Goal: Task Accomplishment & Management: Manage account settings

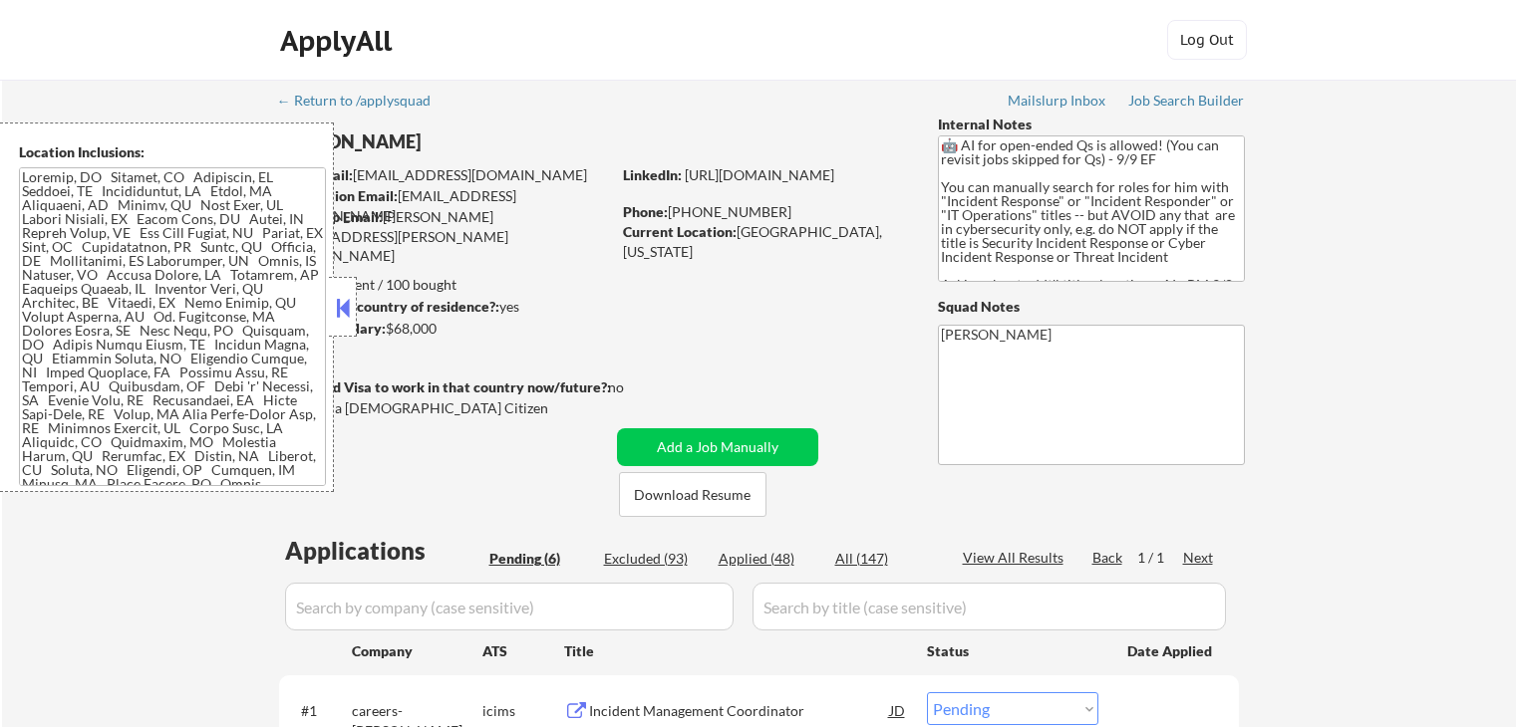
select select ""pending""
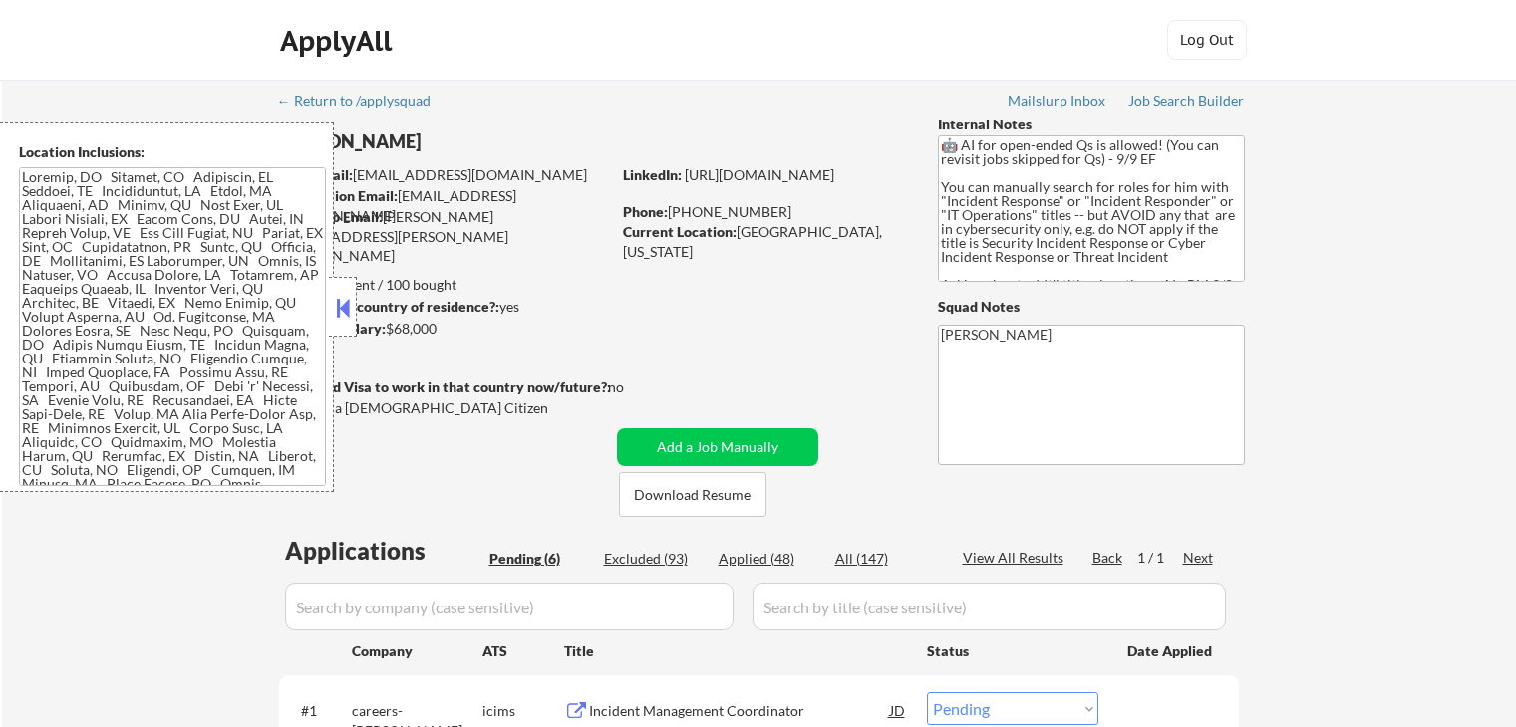
select select ""pending""
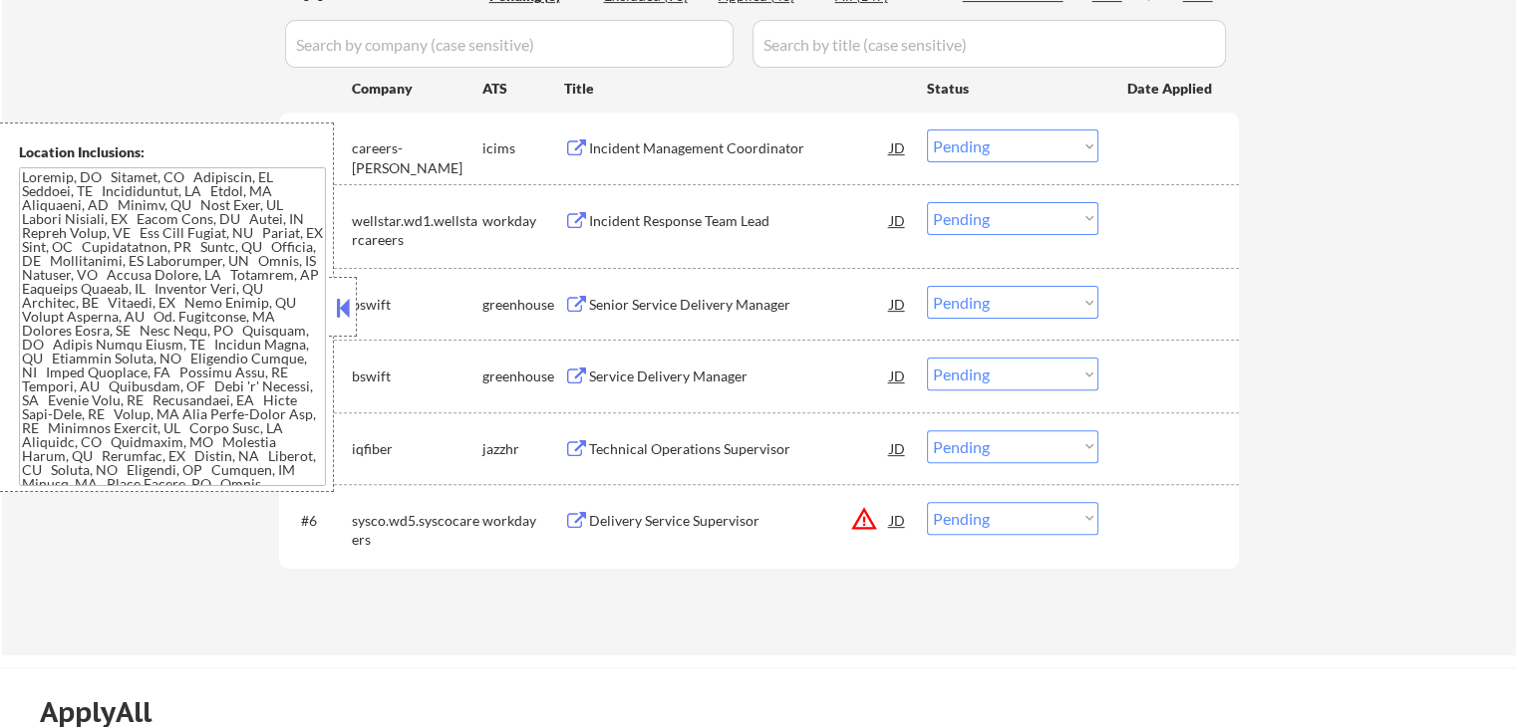
scroll to position [598, 0]
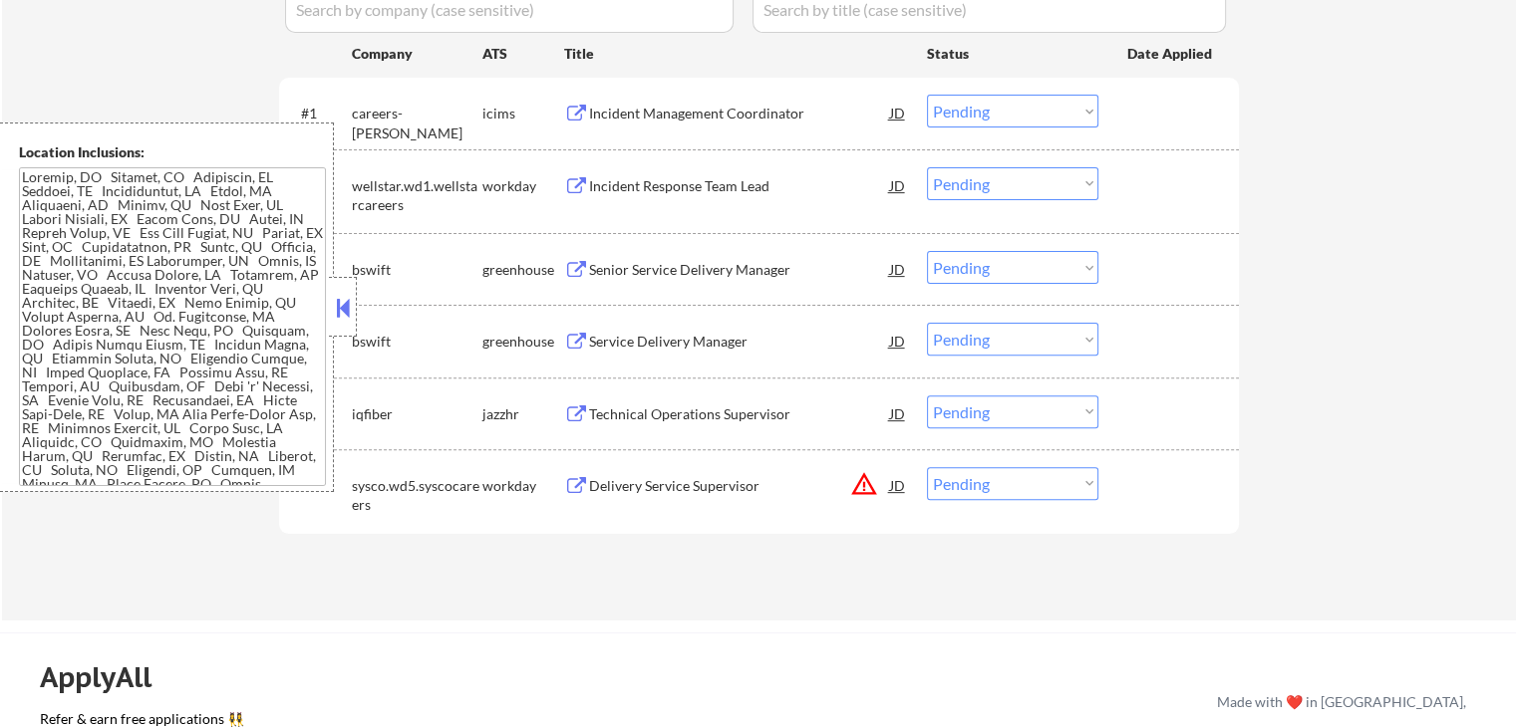
click at [613, 267] on div "Senior Service Delivery Manager" at bounding box center [739, 270] width 301 height 20
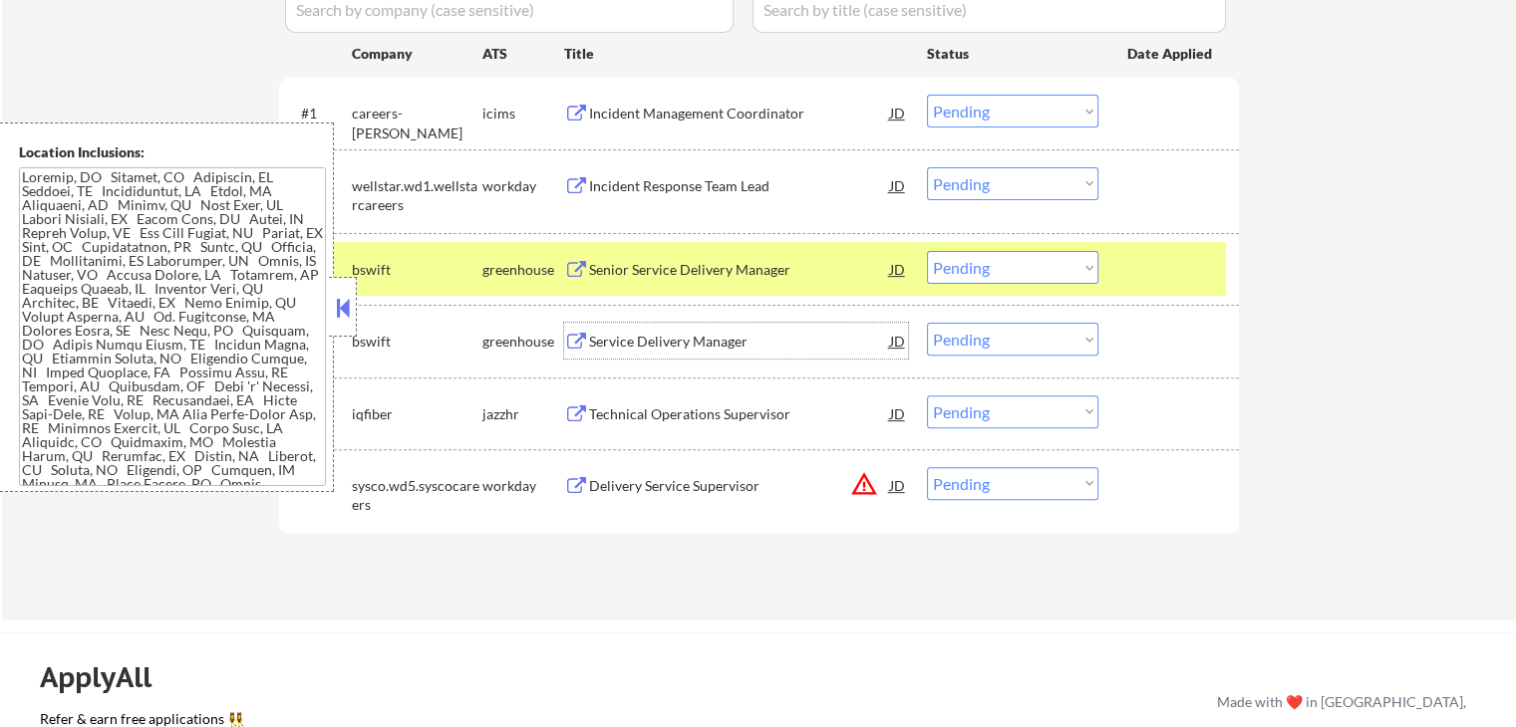
click at [601, 341] on div "Service Delivery Manager" at bounding box center [739, 342] width 301 height 20
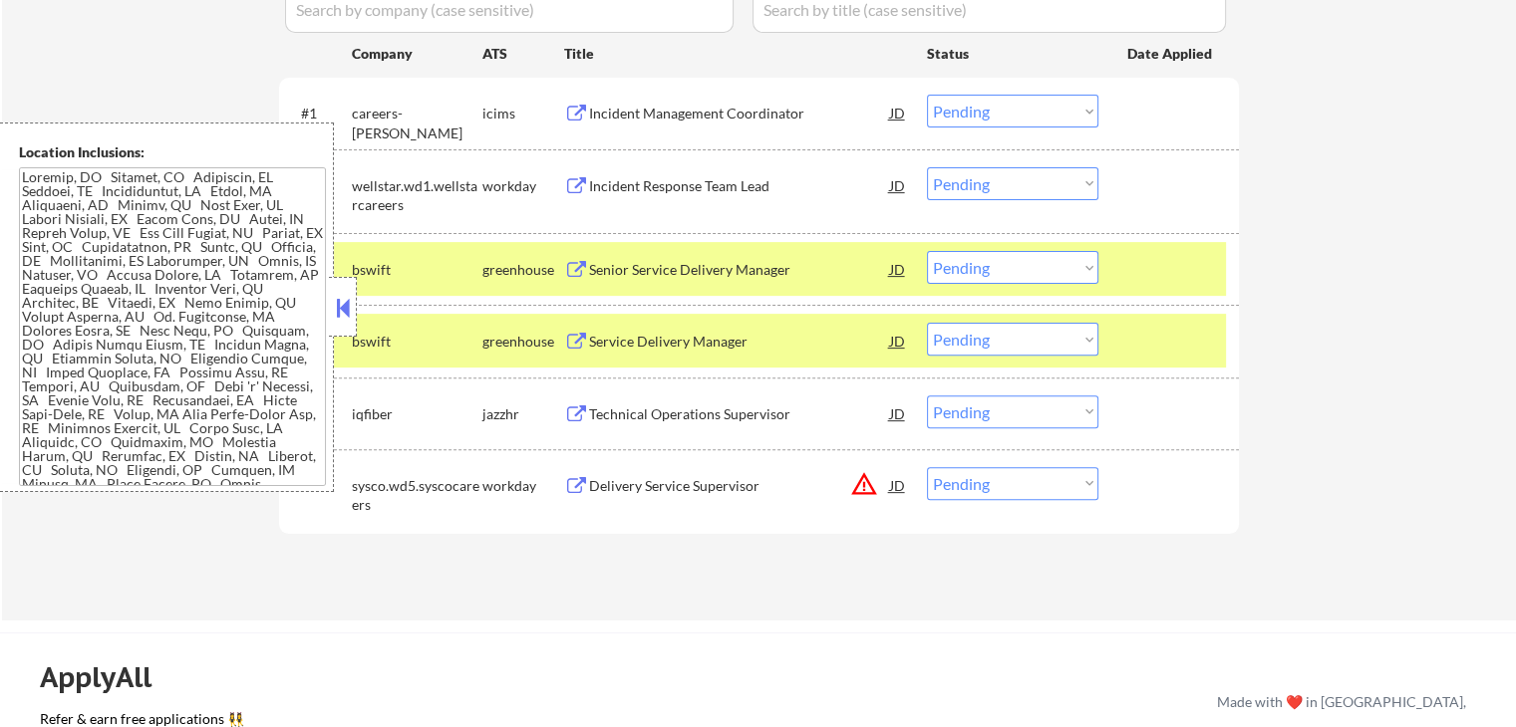
click at [595, 411] on div "Technical Operations Supervisor" at bounding box center [739, 415] width 301 height 20
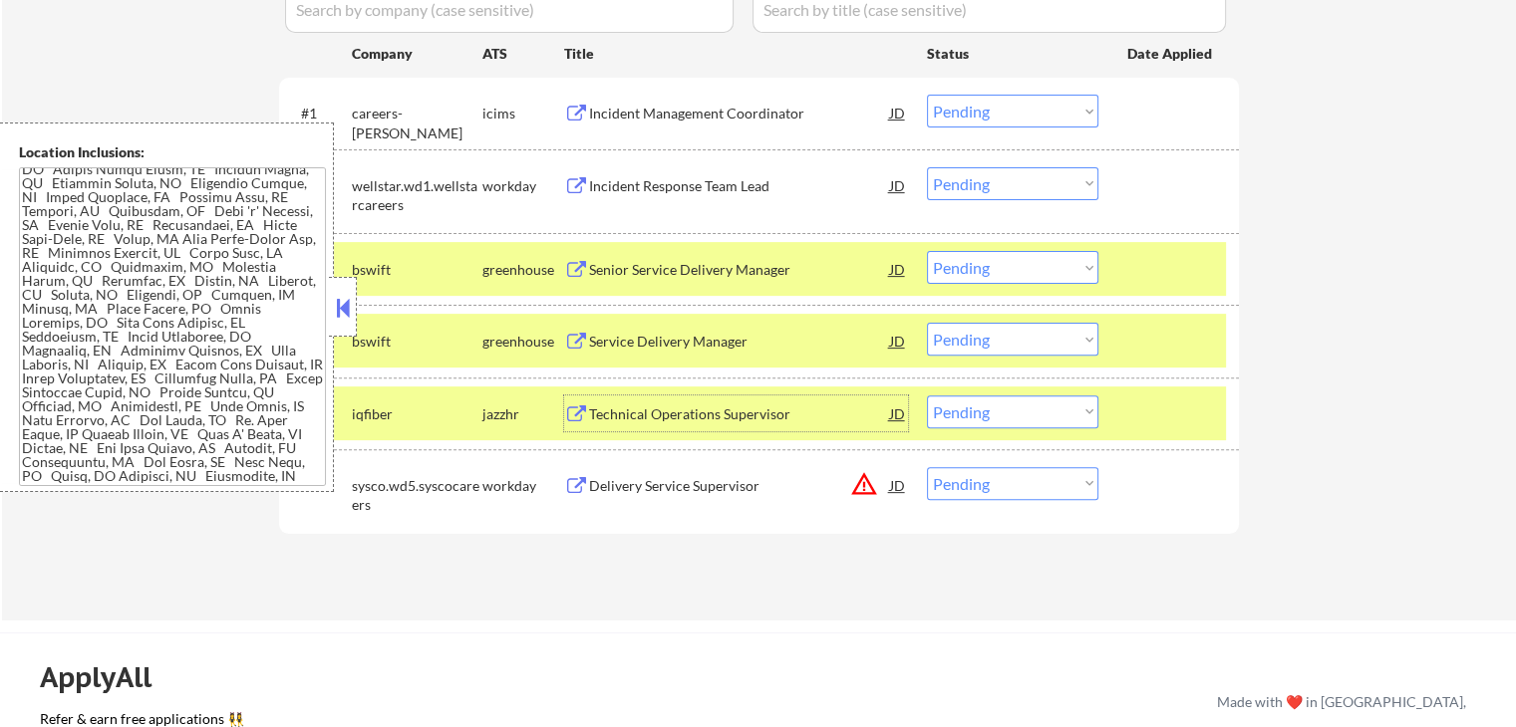
scroll to position [286, 0]
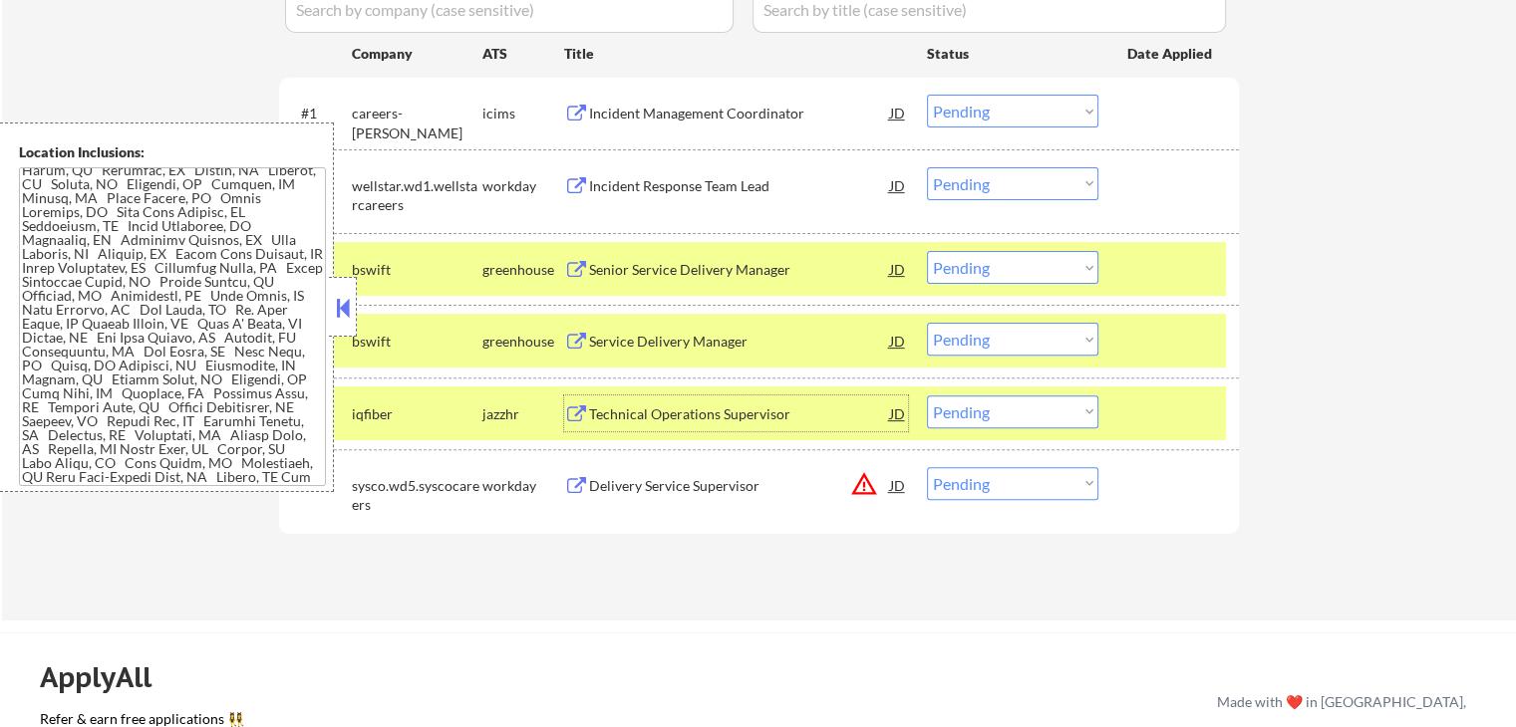
click at [983, 280] on select "Choose an option... Pending Applied Excluded (Questions) Excluded (Expired) Exc…" at bounding box center [1012, 267] width 171 height 33
click at [927, 251] on select "Choose an option... Pending Applied Excluded (Questions) Excluded (Expired) Exc…" at bounding box center [1012, 267] width 171 height 33
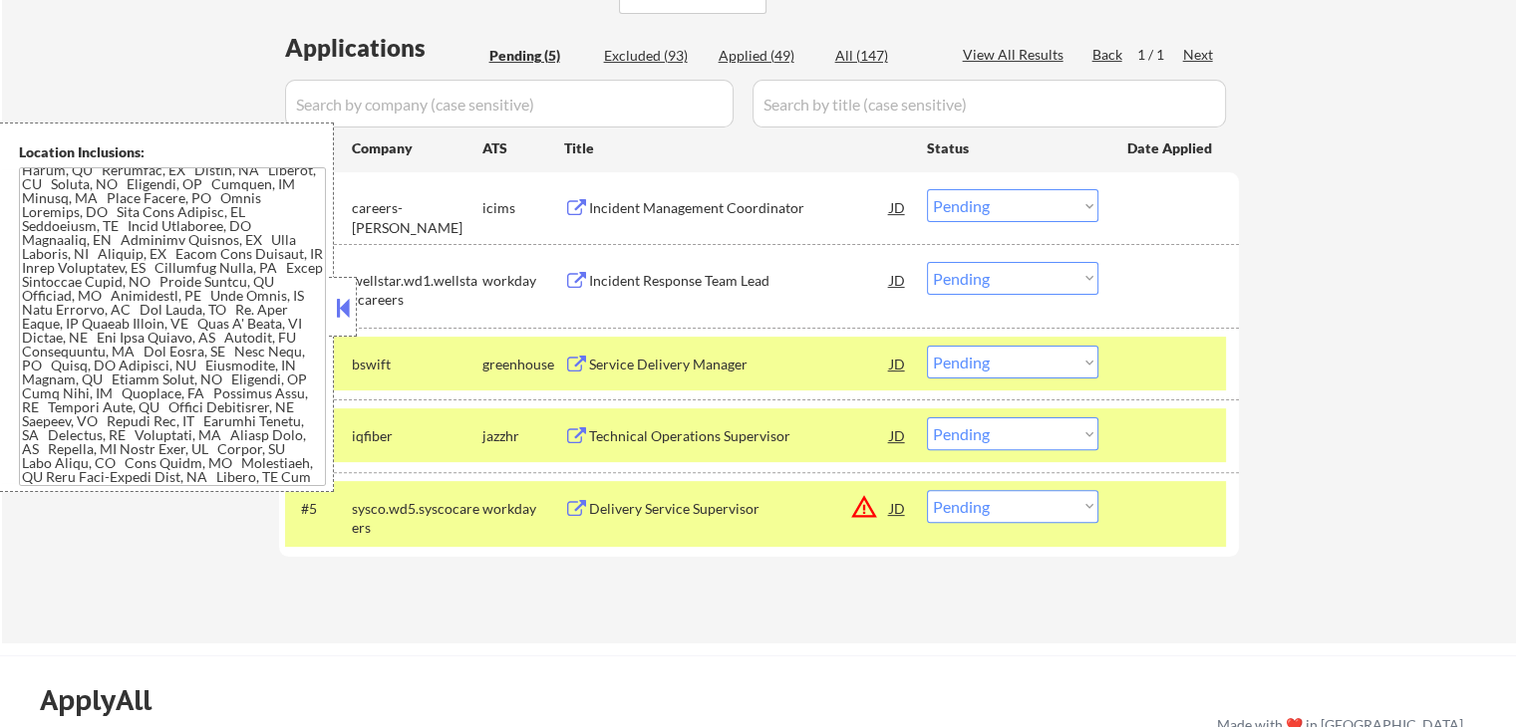
scroll to position [598, 0]
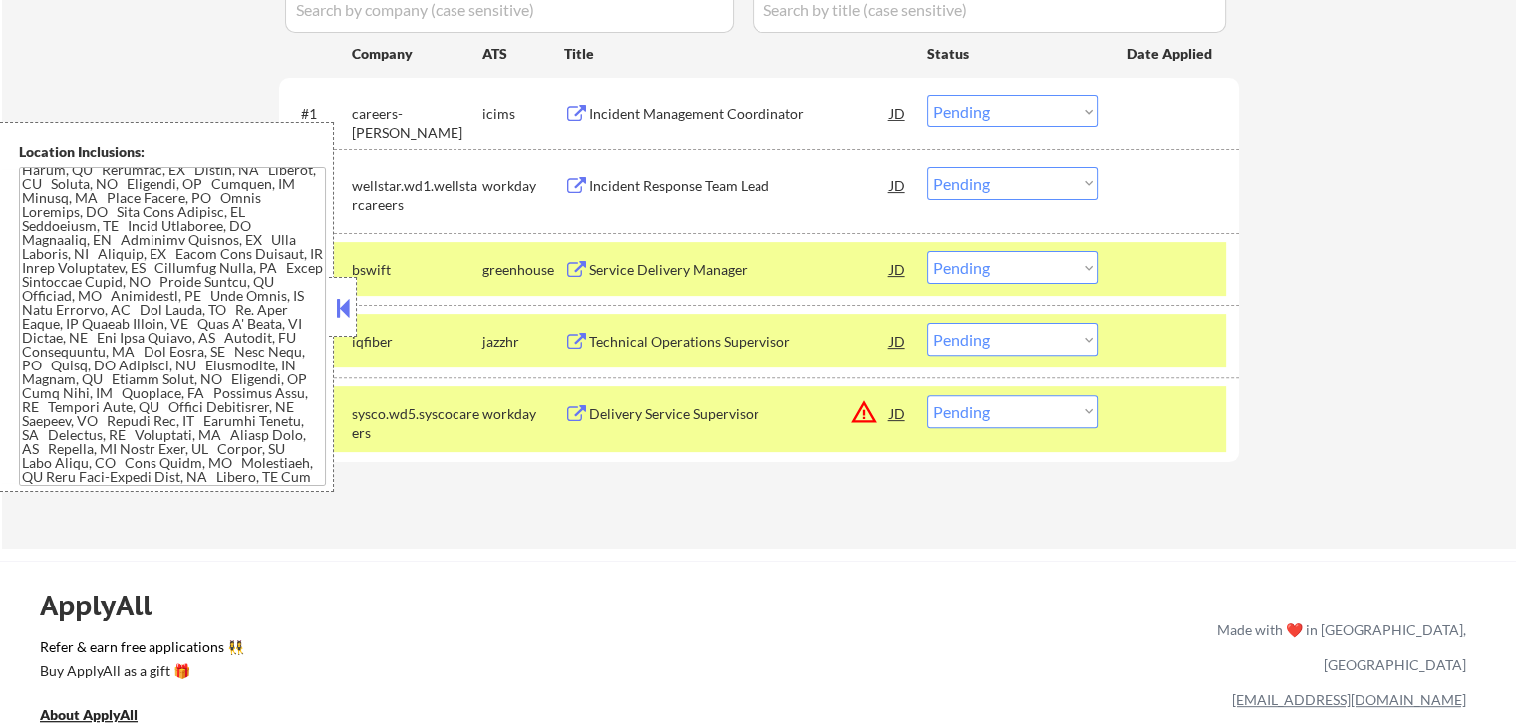
click at [1036, 269] on select "Choose an option... Pending Applied Excluded (Questions) Excluded (Expired) Exc…" at bounding box center [1012, 267] width 171 height 33
click at [927, 251] on select "Choose an option... Pending Applied Excluded (Questions) Excluded (Expired) Exc…" at bounding box center [1012, 267] width 171 height 33
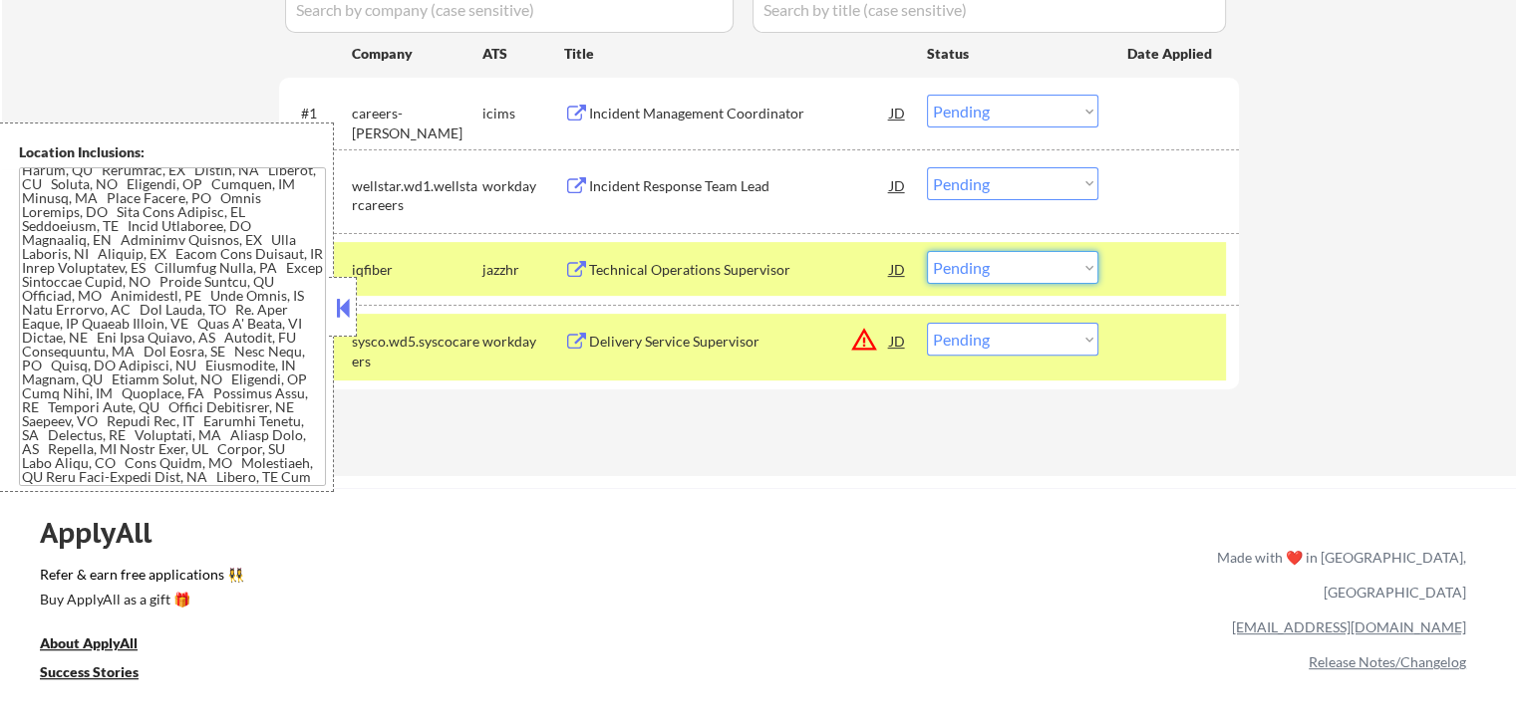
drag, startPoint x: 997, startPoint y: 255, endPoint x: 1004, endPoint y: 272, distance: 18.3
click at [1000, 255] on select "Choose an option... Pending Applied Excluded (Questions) Excluded (Expired) Exc…" at bounding box center [1012, 267] width 171 height 33
click at [927, 251] on select "Choose an option... Pending Applied Excluded (Questions) Excluded (Expired) Exc…" at bounding box center [1012, 267] width 171 height 33
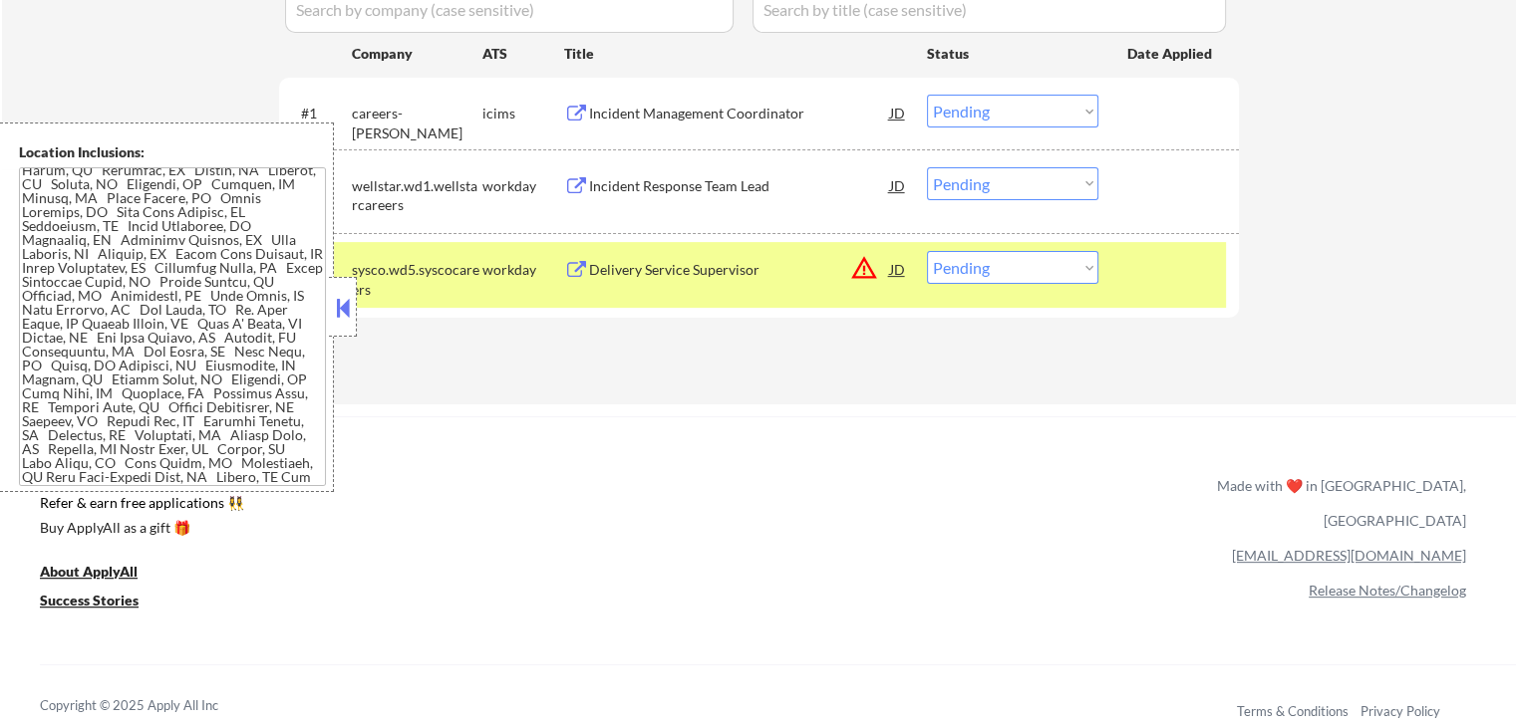
drag, startPoint x: 980, startPoint y: 268, endPoint x: 988, endPoint y: 276, distance: 11.3
click at [983, 268] on select "Choose an option... Pending Applied Excluded (Questions) Excluded (Expired) Exc…" at bounding box center [1012, 267] width 171 height 33
select select ""excluded__location_""
click at [927, 251] on select "Choose an option... Pending Applied Excluded (Questions) Excluded (Expired) Exc…" at bounding box center [1012, 267] width 171 height 33
click at [650, 191] on div "Incident Response Team Lead" at bounding box center [739, 186] width 301 height 20
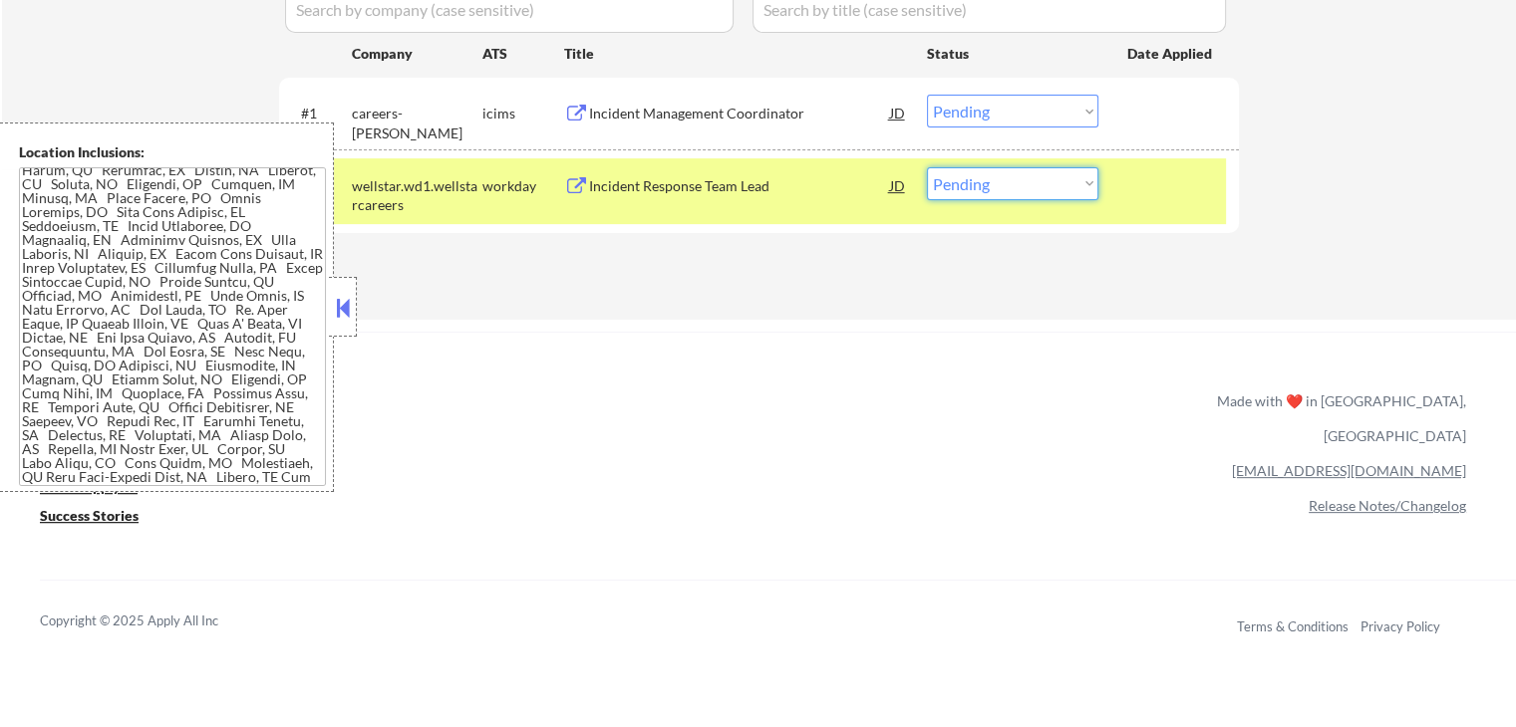
drag, startPoint x: 1007, startPoint y: 184, endPoint x: 1016, endPoint y: 199, distance: 17.4
click at [1016, 199] on select "Choose an option... Pending Applied Excluded (Questions) Excluded (Expired) Exc…" at bounding box center [1012, 183] width 171 height 33
select select ""excluded__expired_""
click at [927, 167] on select "Choose an option... Pending Applied Excluded (Questions) Excluded (Expired) Exc…" at bounding box center [1012, 183] width 171 height 33
click at [806, 117] on div "Incident Management Coordinator" at bounding box center [739, 114] width 301 height 20
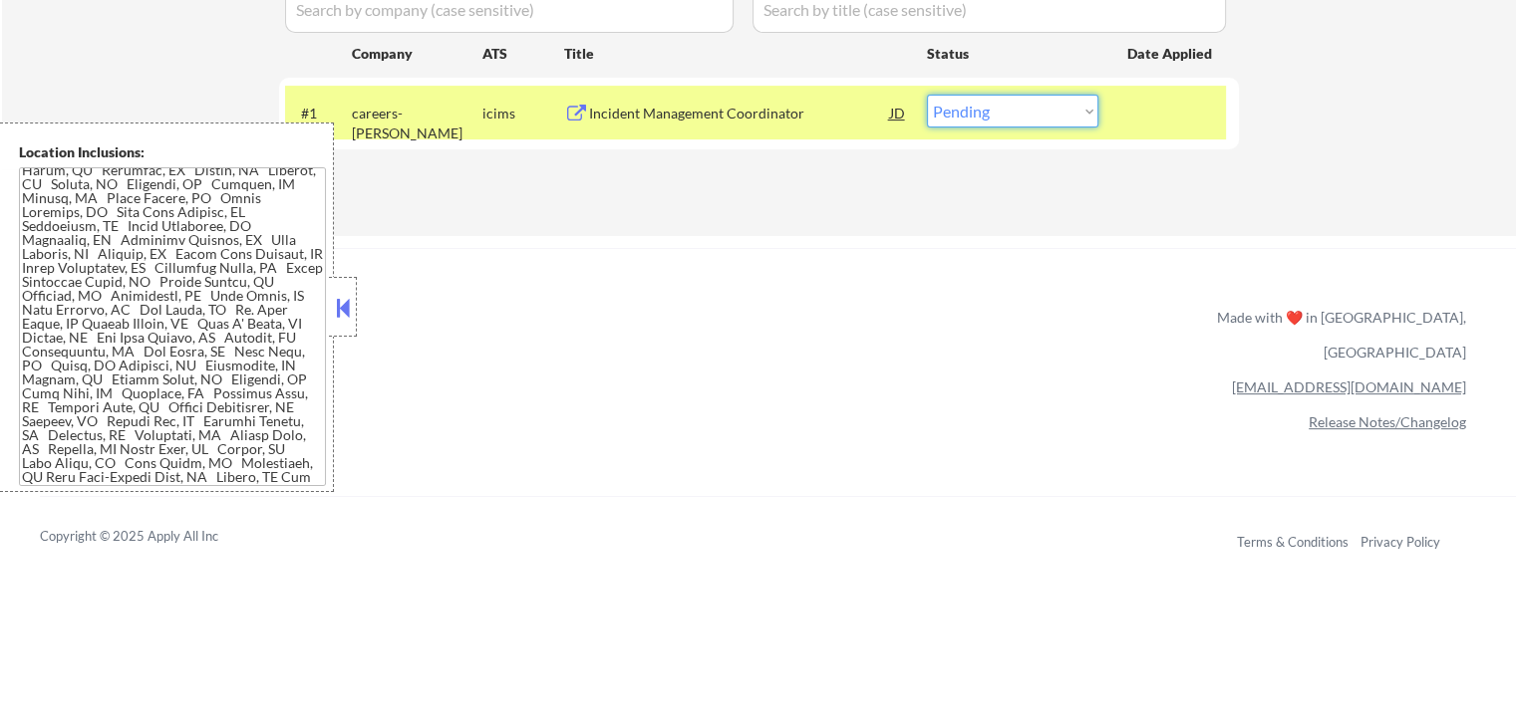
drag, startPoint x: 976, startPoint y: 114, endPoint x: 982, endPoint y: 125, distance: 13.0
click at [980, 117] on select "Choose an option... Pending Applied Excluded (Questions) Excluded (Expired) Exc…" at bounding box center [1012, 111] width 171 height 33
select select ""excluded__salary_""
click at [927, 95] on select "Choose an option... Pending Applied Excluded (Questions) Excluded (Expired) Exc…" at bounding box center [1012, 111] width 171 height 33
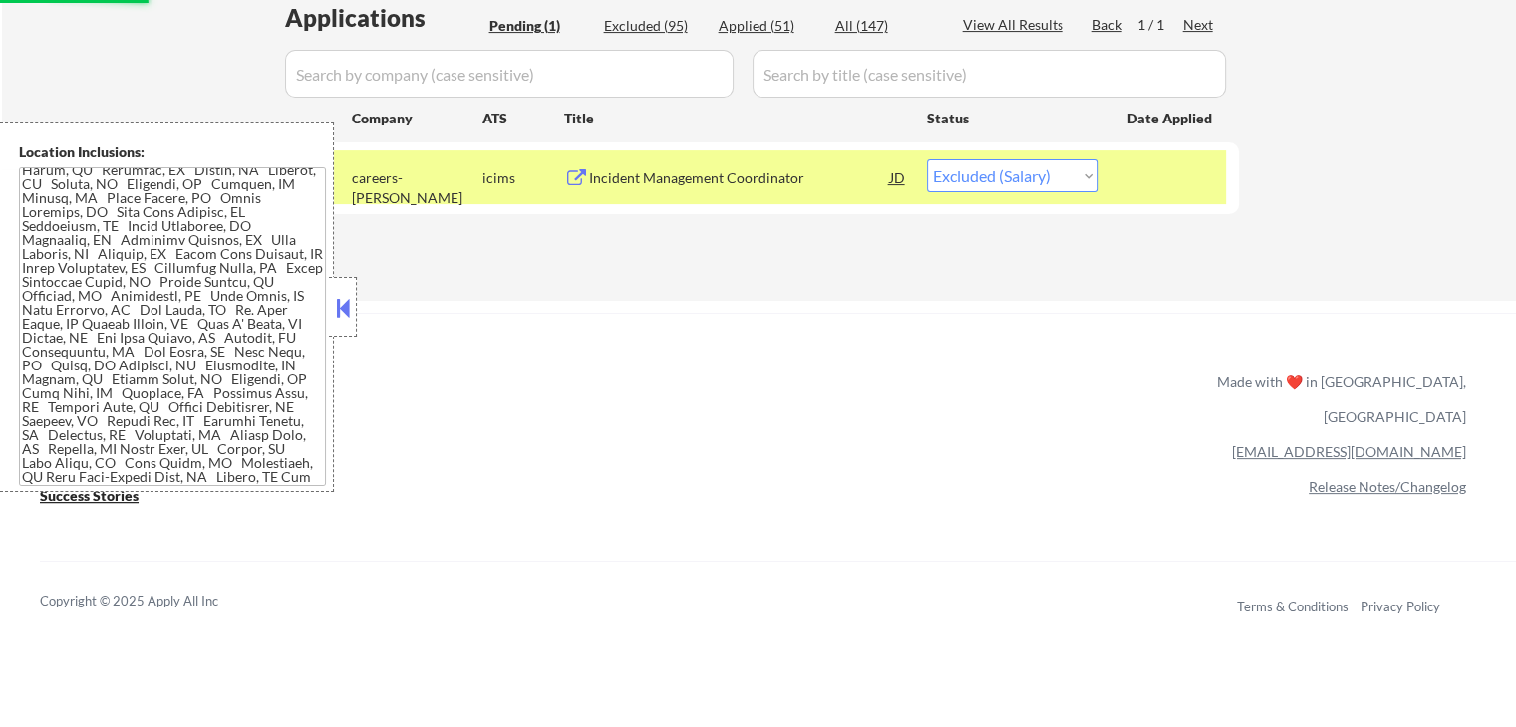
scroll to position [498, 0]
